Goal: Navigation & Orientation: Find specific page/section

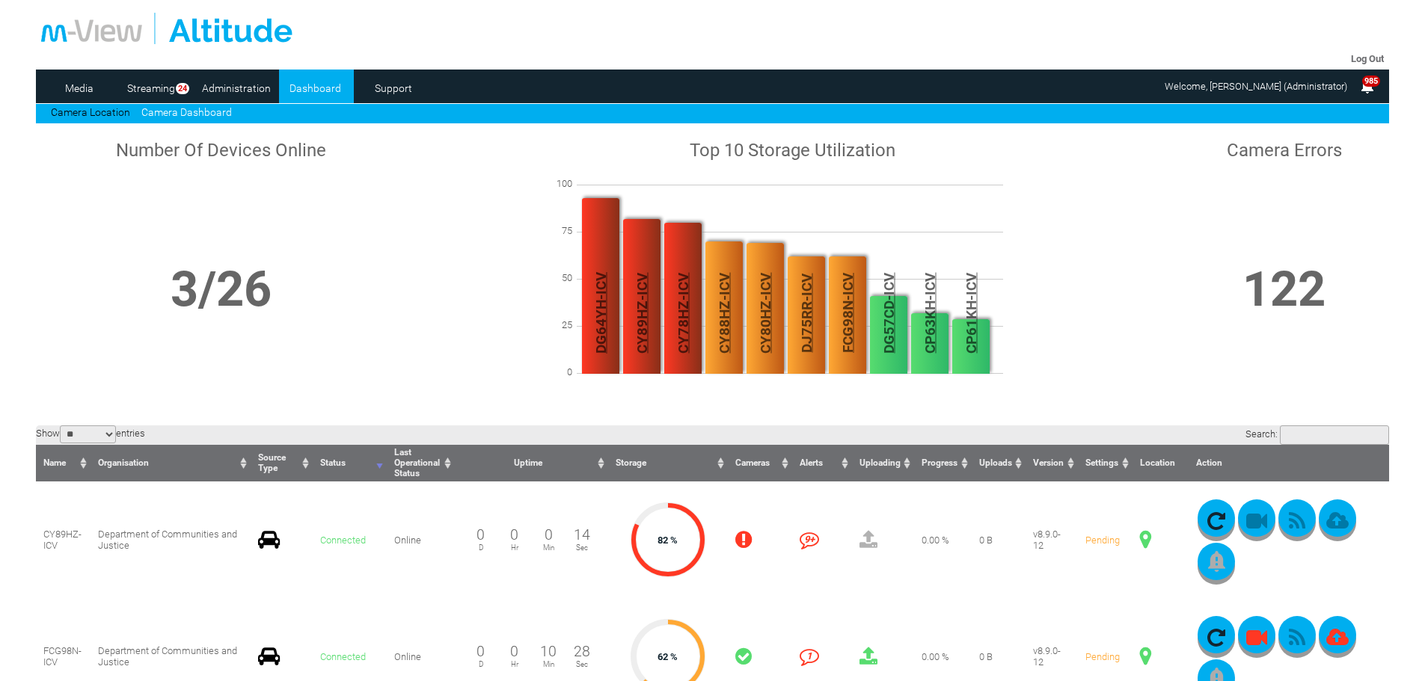
click at [160, 112] on link "Camera Dashboard" at bounding box center [186, 112] width 91 height 12
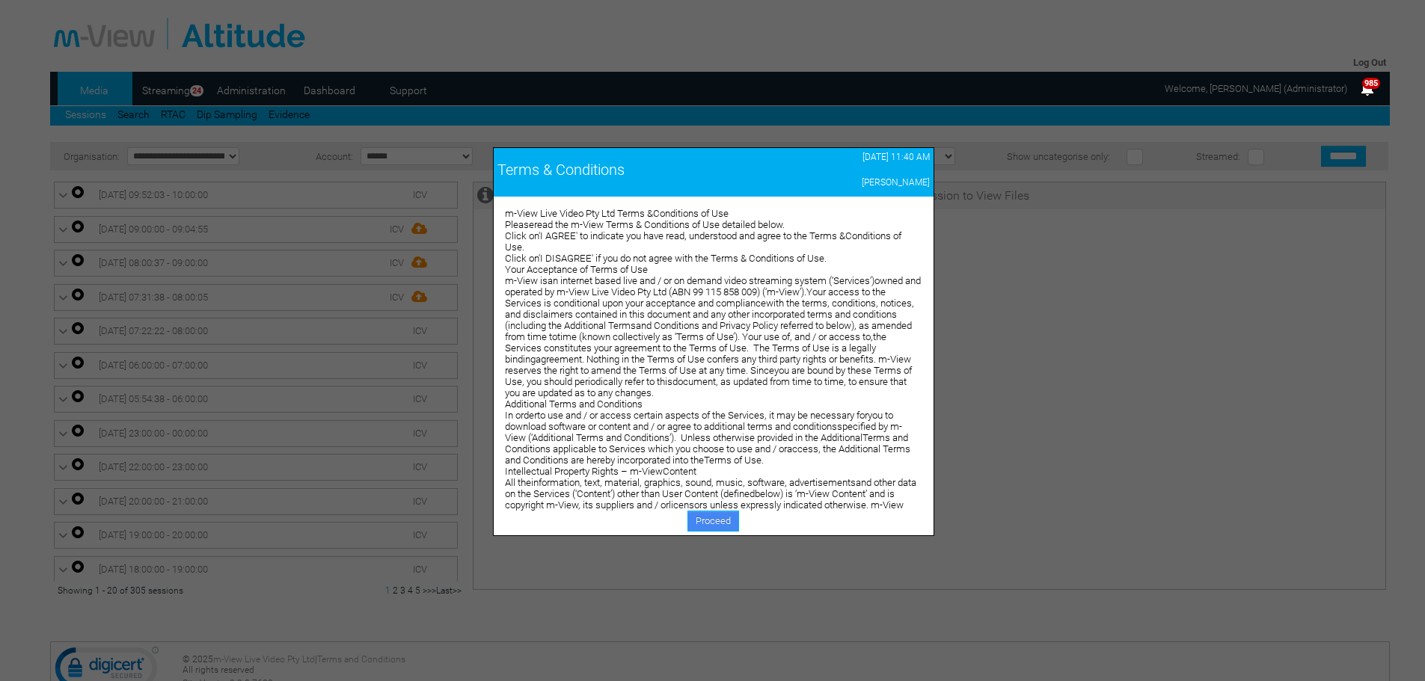
click at [722, 524] on link "Proceed" at bounding box center [713, 521] width 52 height 21
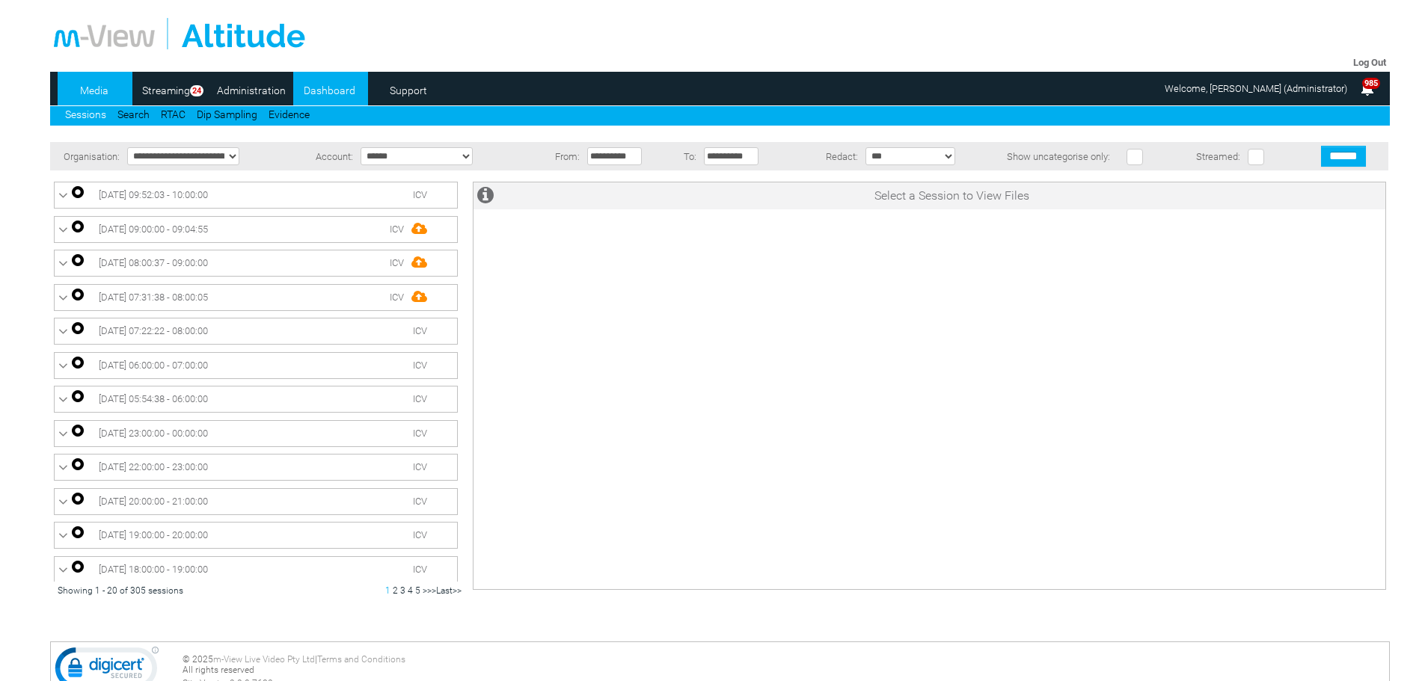
click at [331, 90] on link "Dashboard" at bounding box center [329, 90] width 73 height 22
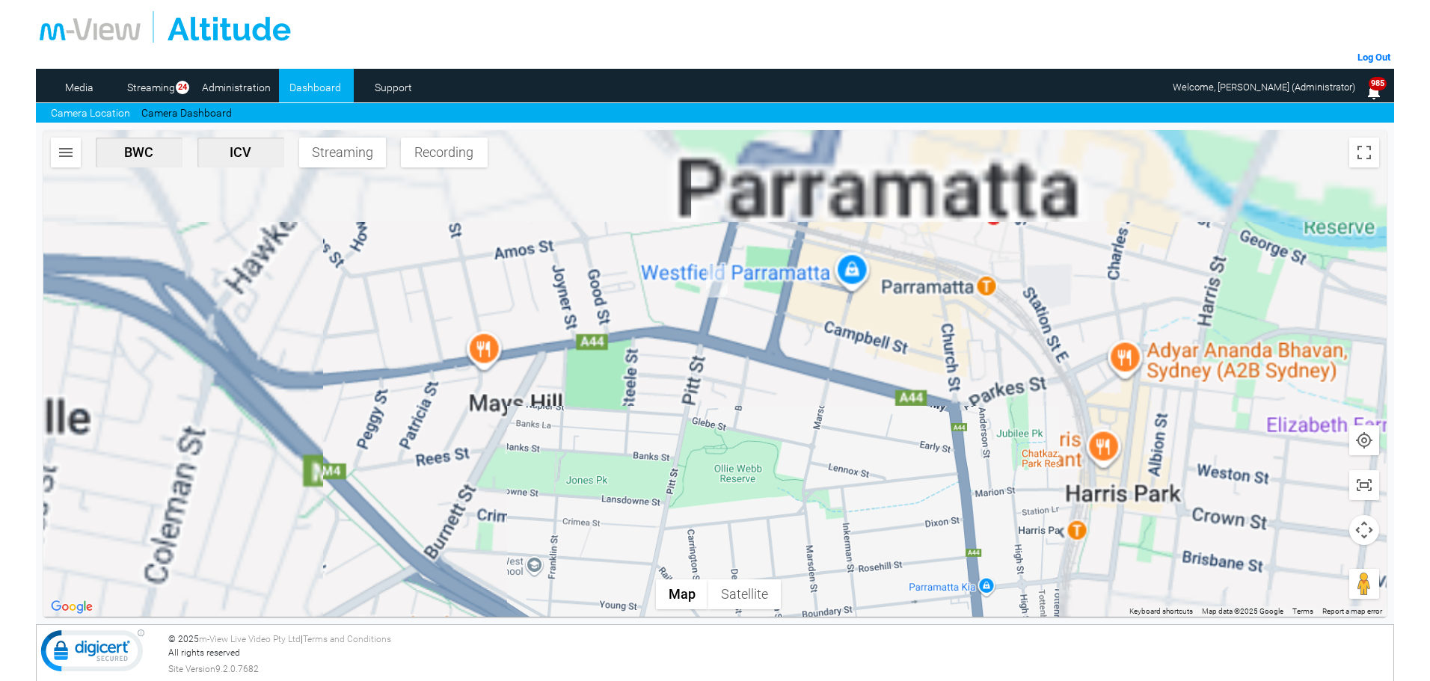
drag, startPoint x: 718, startPoint y: 350, endPoint x: 705, endPoint y: 419, distance: 70.1
click at [691, 439] on div at bounding box center [714, 373] width 1343 height 487
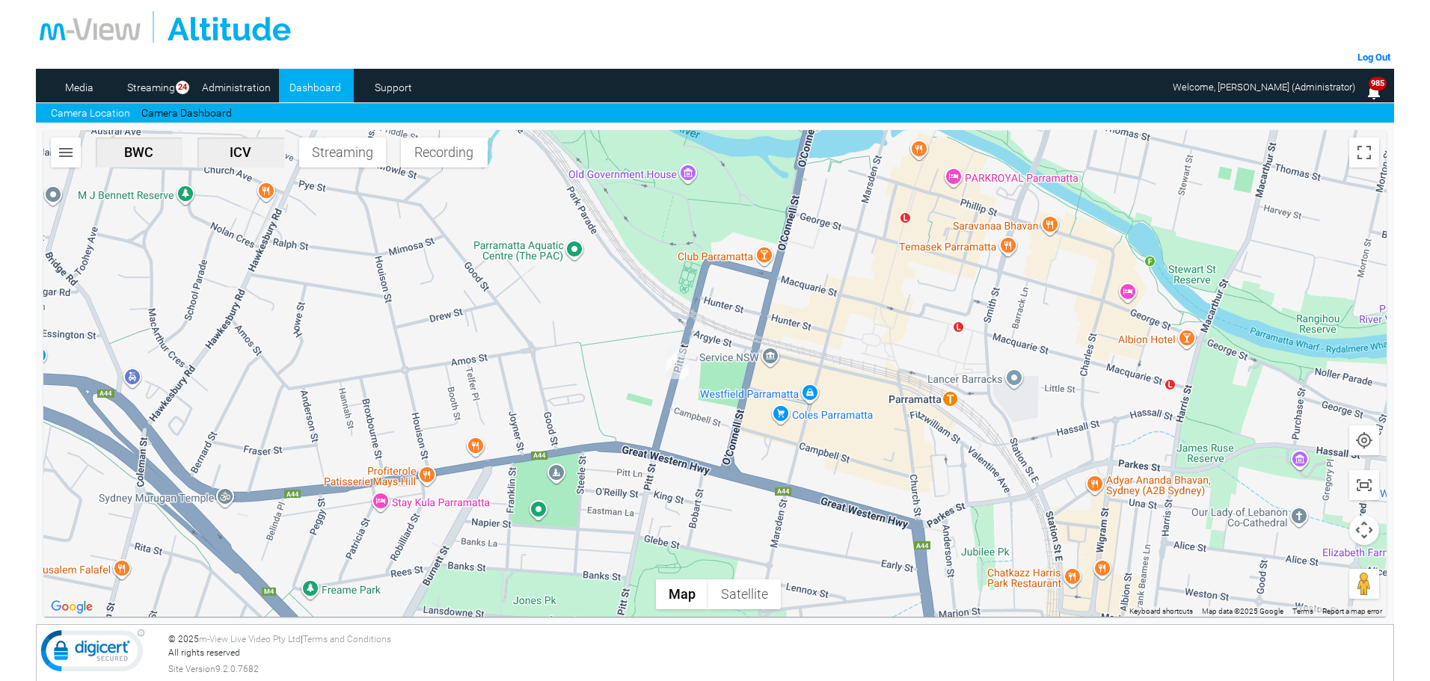
drag, startPoint x: 806, startPoint y: 319, endPoint x: 785, endPoint y: 379, distance: 63.7
click at [785, 379] on div at bounding box center [714, 373] width 1343 height 487
